Goal: Complete application form

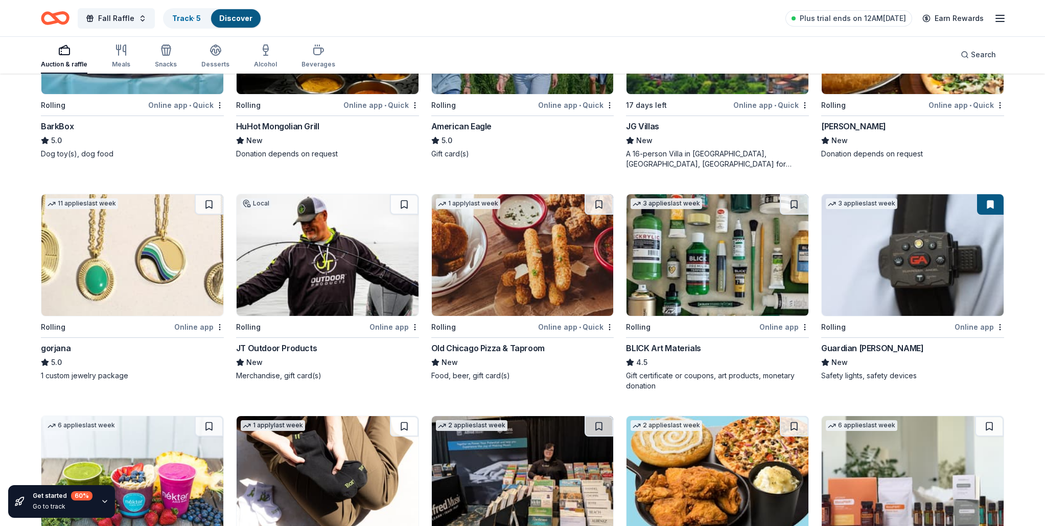
scroll to position [1107, 0]
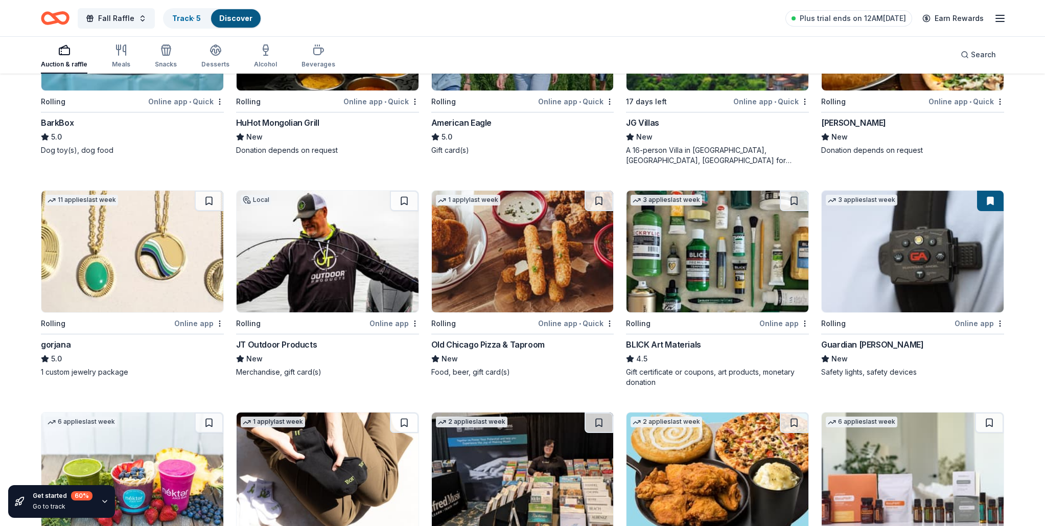
click at [527, 261] on img at bounding box center [523, 252] width 182 height 122
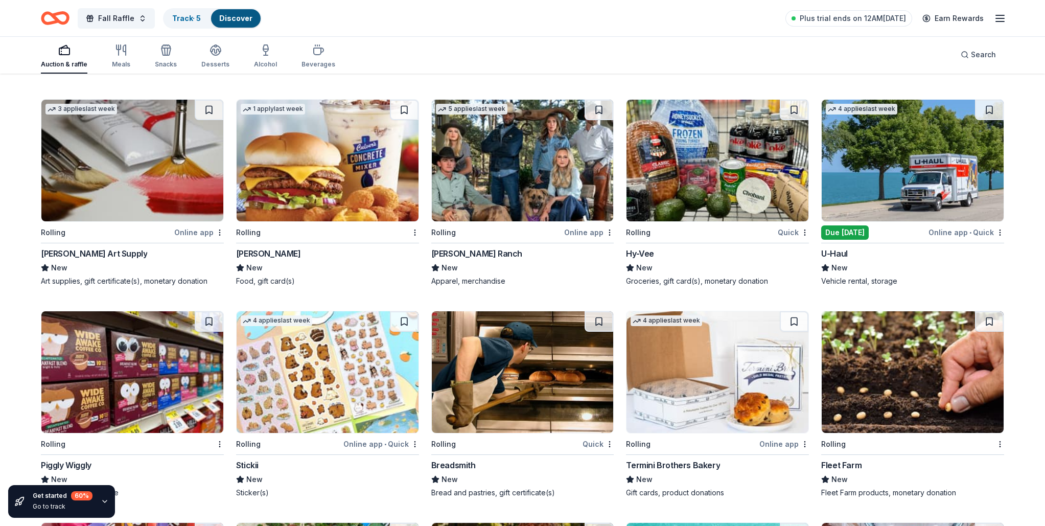
scroll to position [1862, 0]
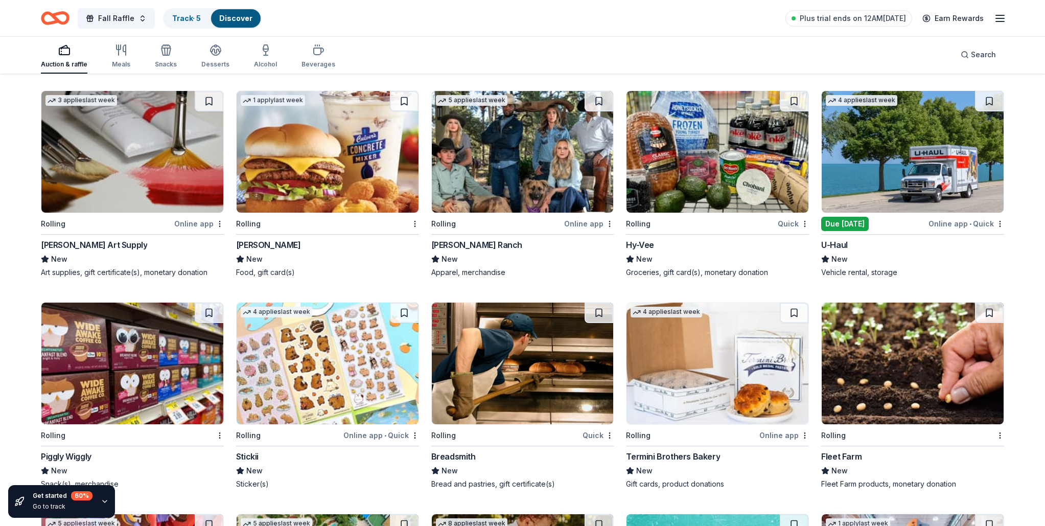
click at [912, 350] on img at bounding box center [913, 364] width 182 height 122
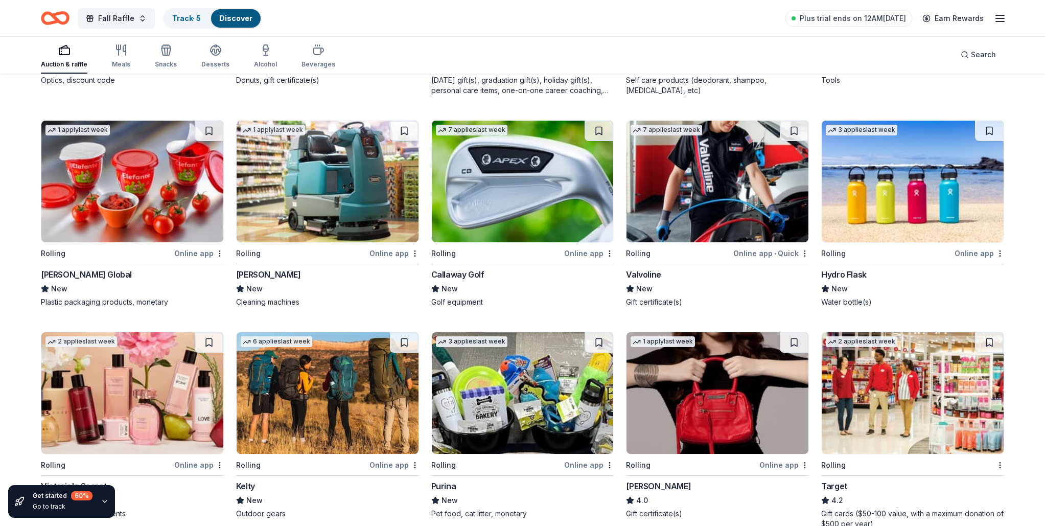
scroll to position [2905, 0]
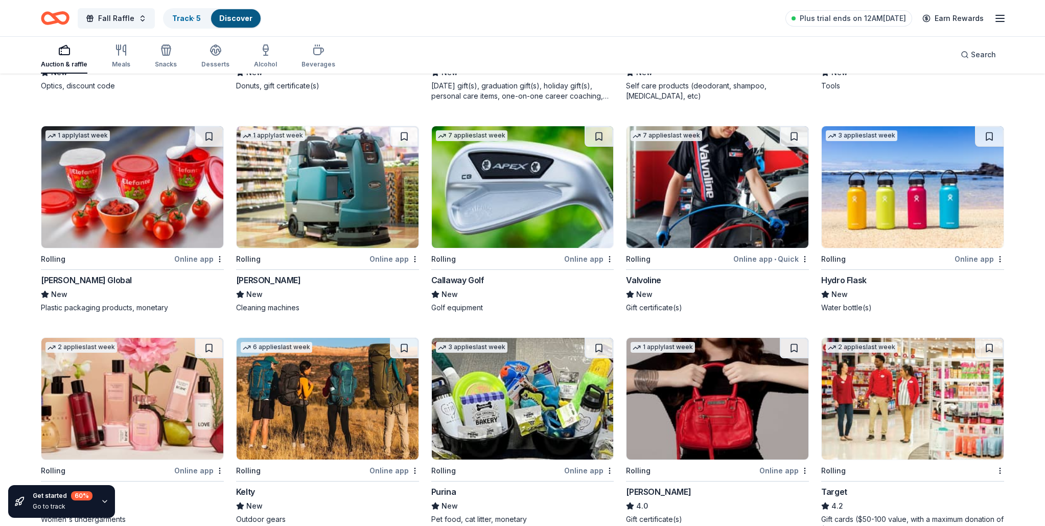
click at [331, 169] on img at bounding box center [328, 187] width 182 height 122
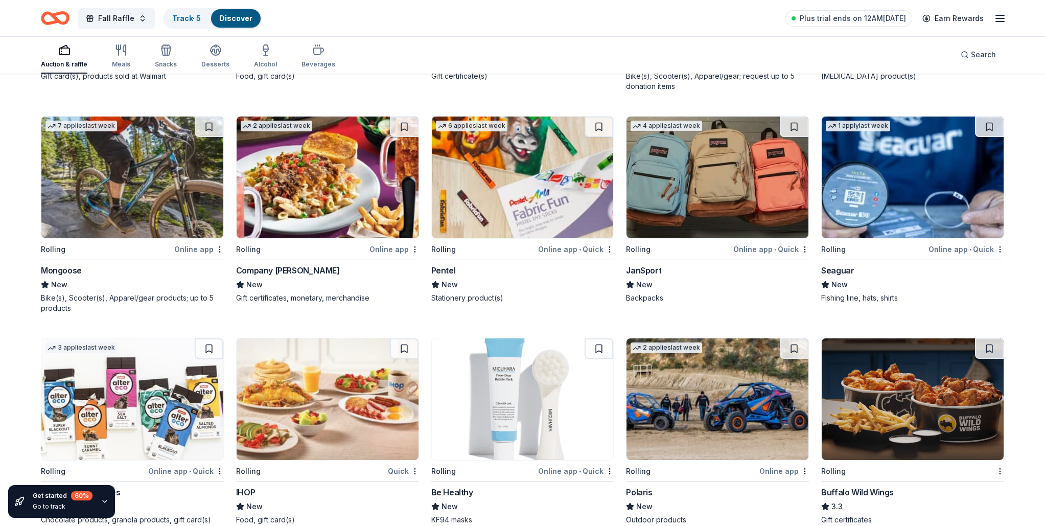
scroll to position [3675, 0]
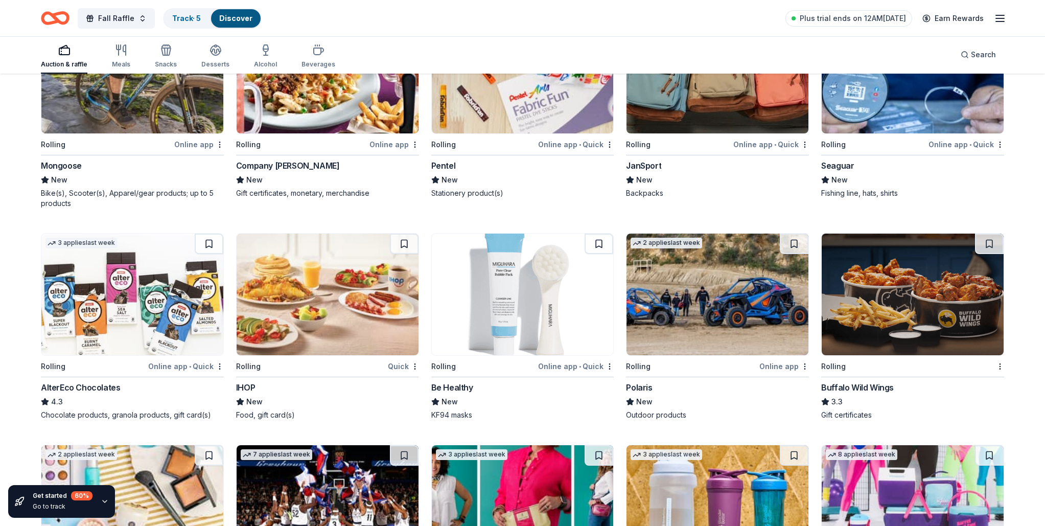
click at [892, 303] on img at bounding box center [913, 295] width 182 height 122
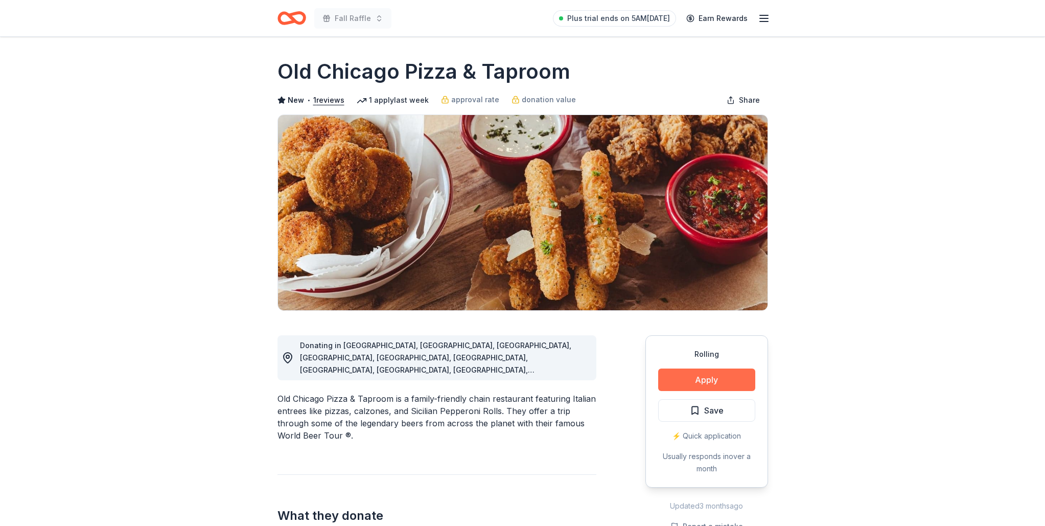
click at [698, 370] on button "Apply" at bounding box center [706, 380] width 97 height 22
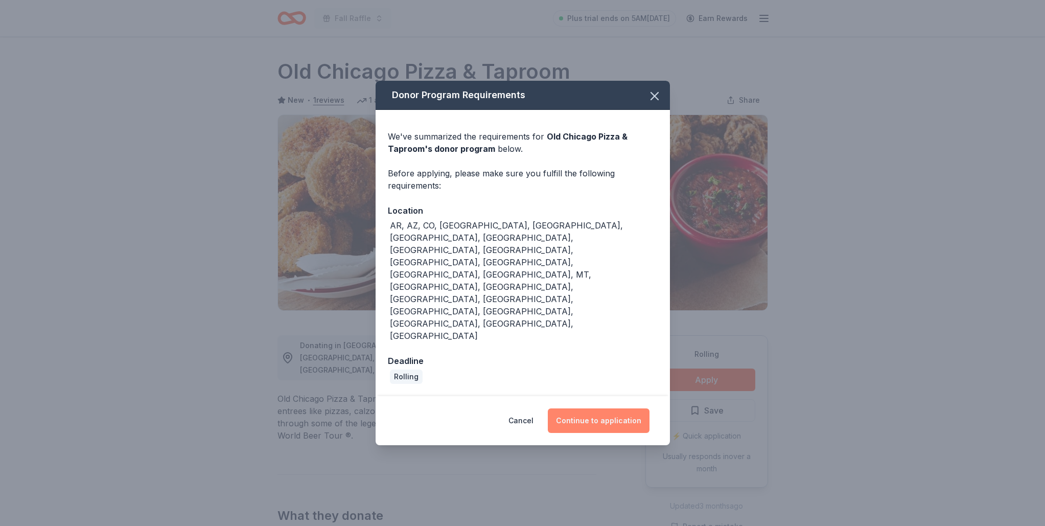
click at [574, 408] on button "Continue to application" at bounding box center [599, 420] width 102 height 25
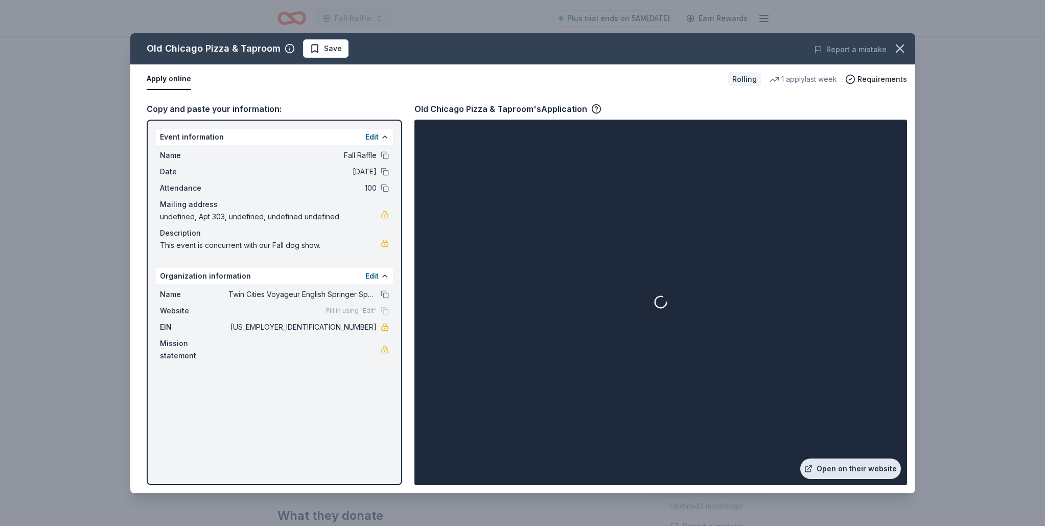
click at [840, 466] on link "Open on their website" at bounding box center [850, 469] width 101 height 20
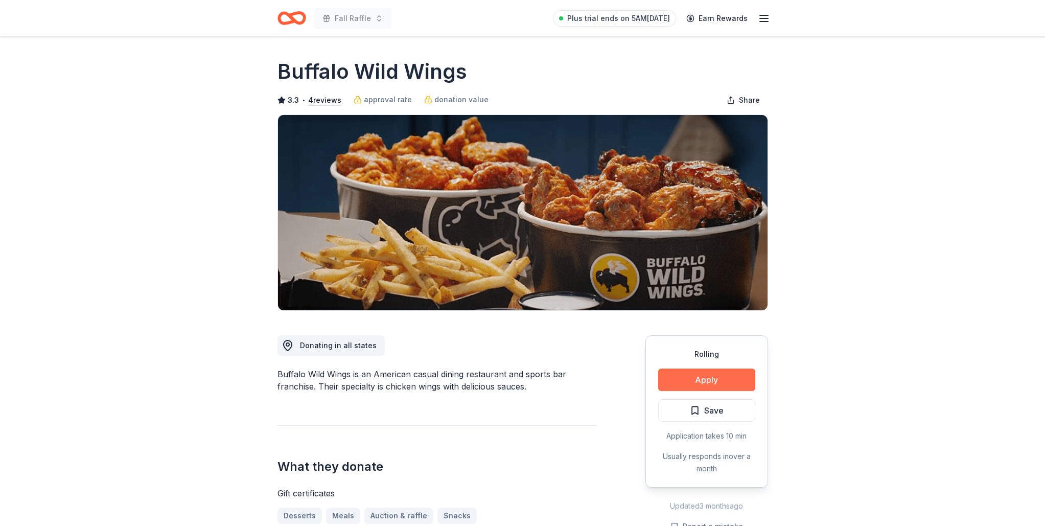
click at [700, 388] on button "Apply" at bounding box center [706, 380] width 97 height 22
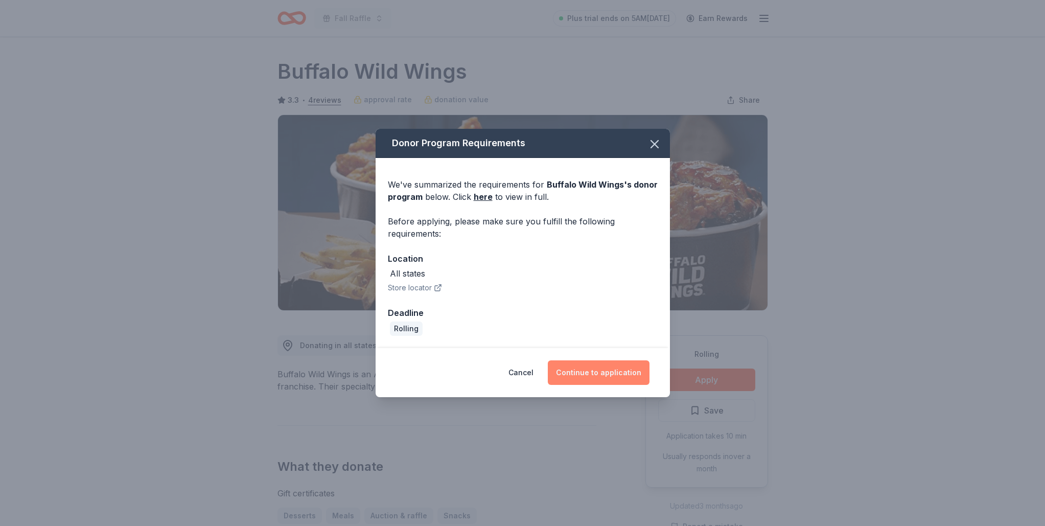
click at [604, 367] on button "Continue to application" at bounding box center [599, 372] width 102 height 25
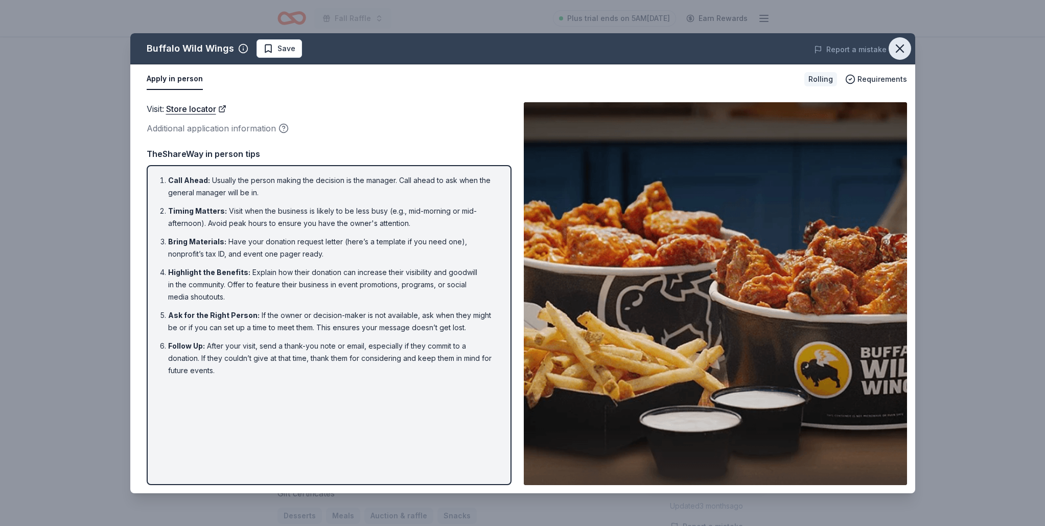
click at [896, 49] on icon "button" at bounding box center [900, 48] width 14 height 14
